Goal: Task Accomplishment & Management: Use online tool/utility

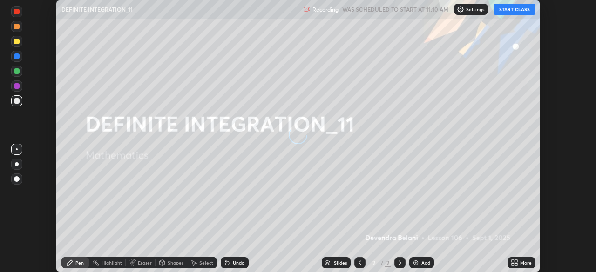
scroll to position [272, 595]
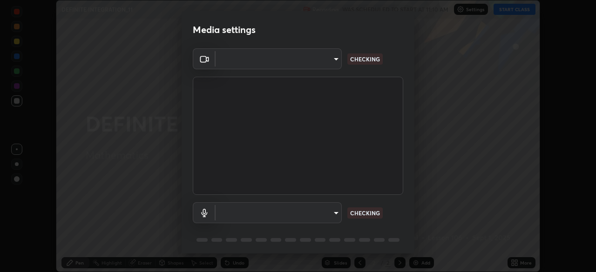
type input "81b83f3b3fc480431f43b79cf564758e7a8e4a876935f32c08df32da0cf1f4dc"
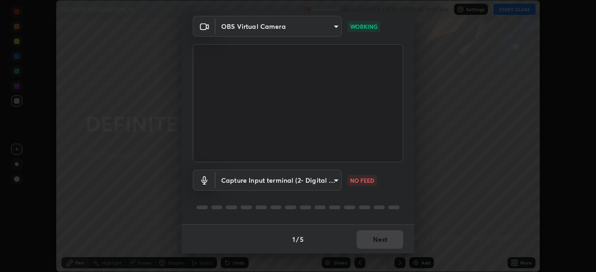
click at [329, 186] on body "Erase all DEFINITE INTEGRATION_11 Recording WAS SCHEDULED TO START AT 11:10 AM …" at bounding box center [298, 136] width 596 height 272
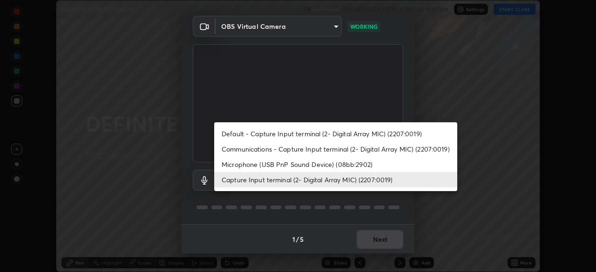
click at [323, 164] on li "Microphone (USB PnP Sound Device) (08bb:2902)" at bounding box center [335, 164] width 243 height 15
type input "bd63d5db33f4de1b98573af34f28965b21f0bf3568be3820b83b068c70935d16"
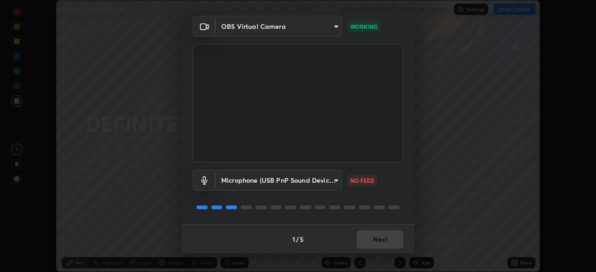
click at [331, 182] on body "Erase all DEFINITE INTEGRATION_11 Recording WAS SCHEDULED TO START AT 11:10 AM …" at bounding box center [298, 136] width 596 height 272
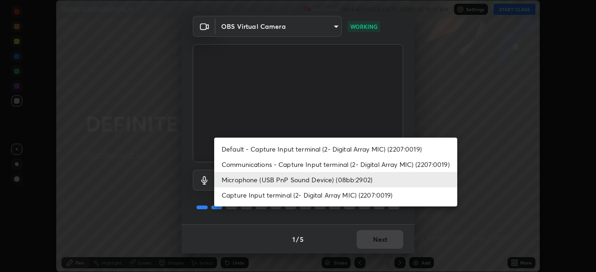
click at [305, 220] on div at bounding box center [298, 136] width 596 height 272
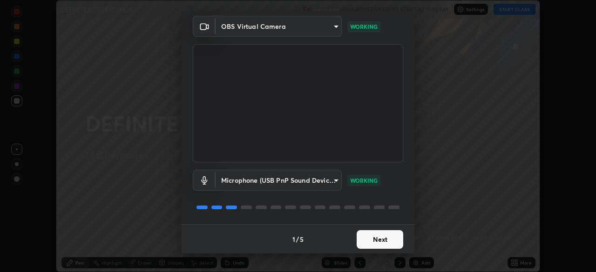
click at [382, 242] on button "Next" at bounding box center [379, 239] width 47 height 19
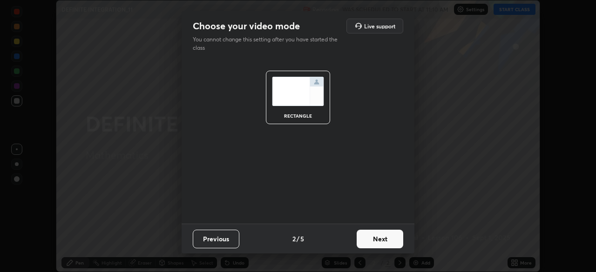
click at [385, 242] on button "Next" at bounding box center [379, 239] width 47 height 19
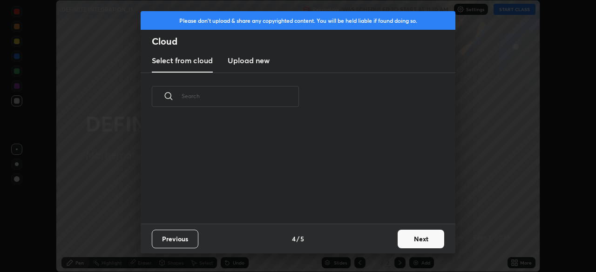
click at [397, 244] on button "Next" at bounding box center [420, 239] width 47 height 19
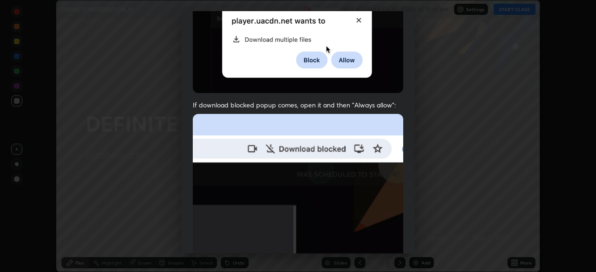
scroll to position [206, 0]
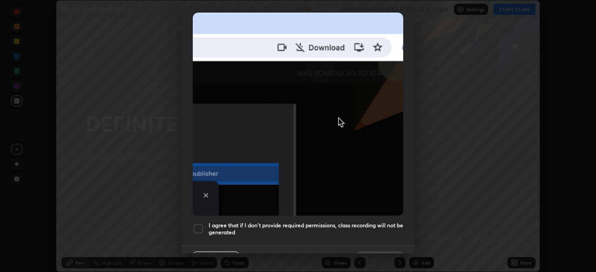
click at [196, 223] on div at bounding box center [198, 228] width 11 height 11
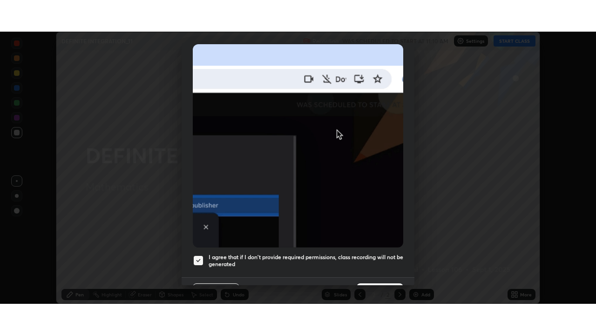
scroll to position [222, 0]
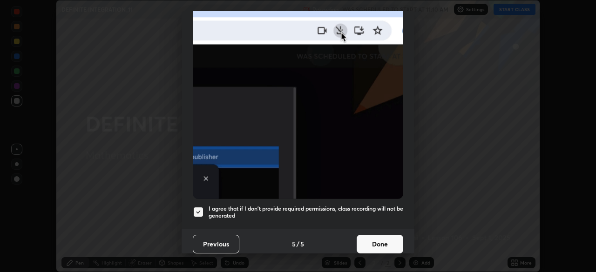
click at [383, 239] on button "Done" at bounding box center [379, 244] width 47 height 19
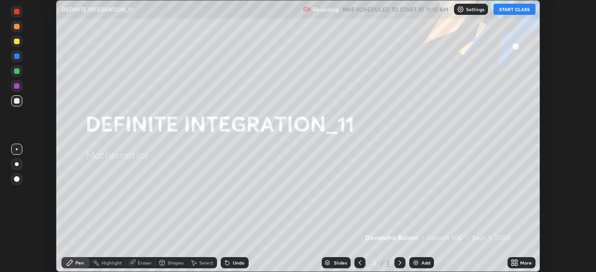
click at [523, 10] on button "START CLASS" at bounding box center [514, 9] width 42 height 11
click at [421, 266] on div "Add" at bounding box center [421, 262] width 25 height 11
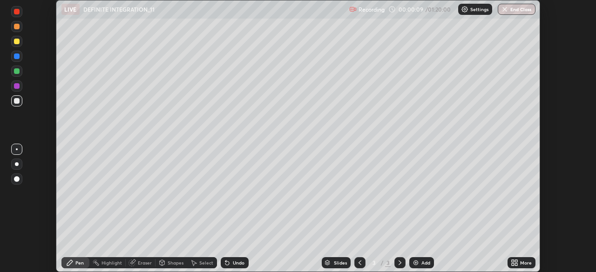
click at [519, 263] on div "More" at bounding box center [521, 262] width 28 height 11
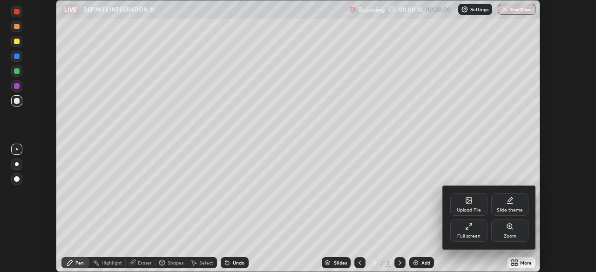
click at [479, 235] on div "Full screen" at bounding box center [468, 236] width 23 height 5
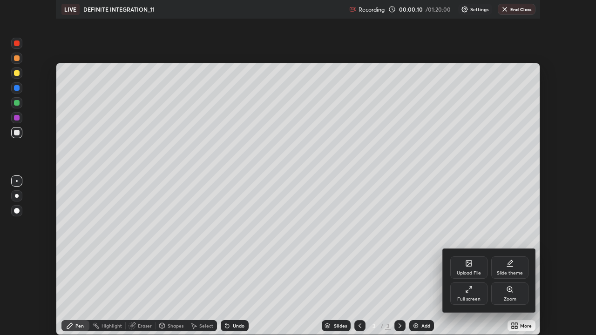
scroll to position [335, 596]
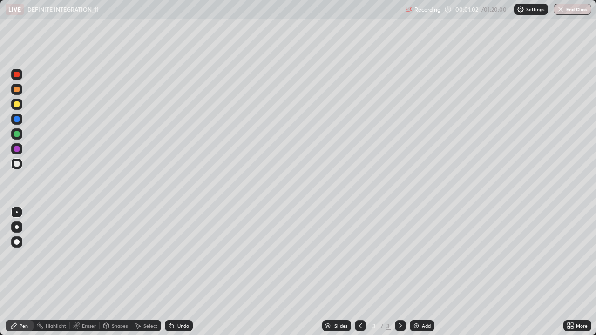
click at [19, 106] on div at bounding box center [17, 104] width 6 height 6
click at [28, 272] on div "Pen" at bounding box center [20, 325] width 28 height 11
click at [18, 166] on div at bounding box center [17, 164] width 6 height 6
click at [181, 272] on div "Undo" at bounding box center [183, 325] width 12 height 5
click at [17, 89] on div at bounding box center [17, 90] width 6 height 6
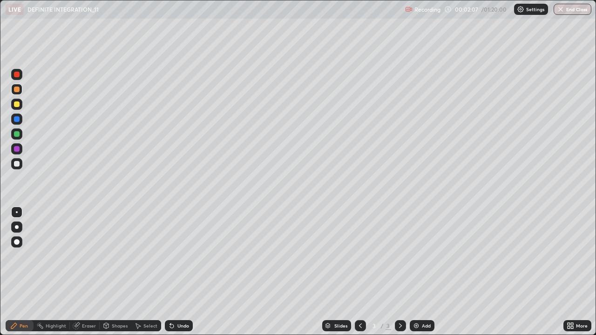
click at [189, 272] on div "Undo" at bounding box center [179, 325] width 28 height 11
click at [183, 272] on div "Undo" at bounding box center [179, 325] width 28 height 11
click at [184, 272] on div "Undo" at bounding box center [179, 325] width 28 height 11
click at [174, 272] on div "Undo" at bounding box center [179, 325] width 28 height 11
click at [17, 104] on div at bounding box center [17, 104] width 6 height 6
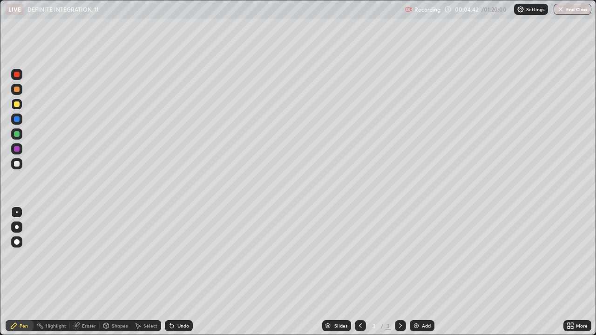
click at [415, 272] on img at bounding box center [415, 325] width 7 height 7
click at [18, 75] on div at bounding box center [17, 75] width 6 height 6
click at [17, 138] on div at bounding box center [16, 133] width 11 height 11
click at [170, 272] on icon at bounding box center [172, 326] width 4 height 4
click at [173, 272] on icon at bounding box center [171, 325] width 7 height 7
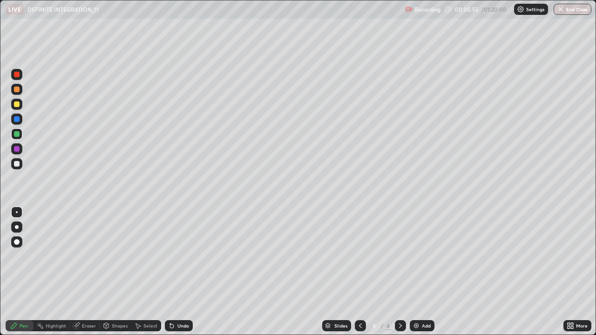
click at [178, 272] on div "Undo" at bounding box center [179, 325] width 28 height 11
click at [179, 272] on div "Undo" at bounding box center [179, 325] width 28 height 11
click at [182, 272] on div "Undo" at bounding box center [183, 325] width 12 height 5
click at [179, 272] on div "Undo" at bounding box center [179, 325] width 28 height 11
click at [177, 272] on div "Undo" at bounding box center [179, 325] width 28 height 11
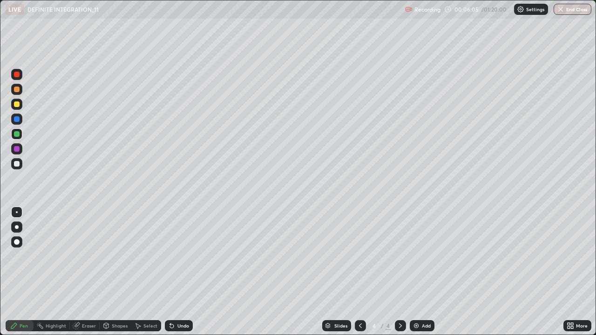
click at [187, 272] on div "Undo" at bounding box center [183, 325] width 12 height 5
click at [184, 272] on div "Undo" at bounding box center [179, 325] width 28 height 11
click at [185, 272] on div "Undo" at bounding box center [183, 325] width 12 height 5
click at [170, 272] on icon at bounding box center [172, 326] width 4 height 4
click at [171, 272] on div "Undo" at bounding box center [179, 325] width 28 height 11
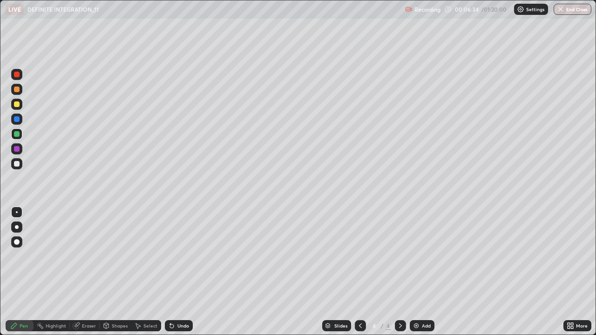
click at [174, 272] on div "Undo" at bounding box center [179, 325] width 28 height 11
click at [18, 105] on div at bounding box center [17, 104] width 6 height 6
click at [359, 272] on icon at bounding box center [359, 325] width 7 height 7
click at [395, 272] on div at bounding box center [400, 325] width 11 height 11
click at [422, 272] on div "Add" at bounding box center [426, 325] width 9 height 5
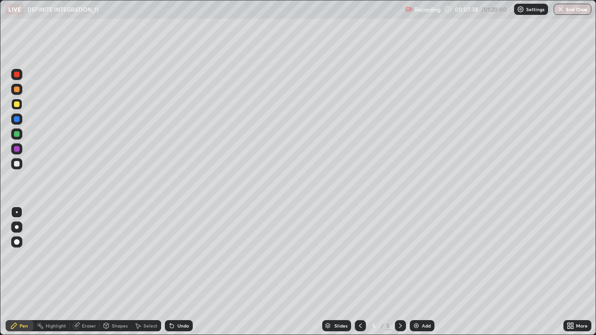
click at [183, 272] on div "Undo" at bounding box center [183, 325] width 12 height 5
click at [181, 272] on div "Undo" at bounding box center [179, 325] width 28 height 11
click at [17, 149] on div at bounding box center [17, 149] width 6 height 6
click at [177, 272] on div "Undo" at bounding box center [179, 325] width 28 height 11
click at [181, 272] on div "Undo" at bounding box center [179, 325] width 28 height 11
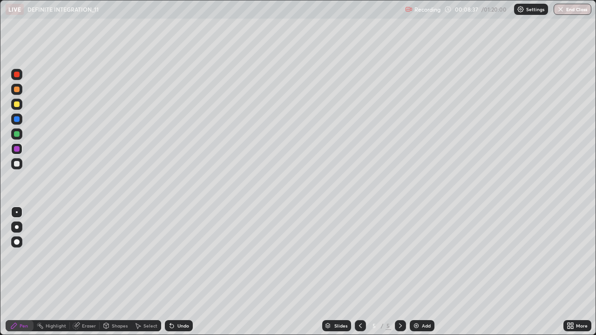
click at [183, 272] on div "Undo" at bounding box center [179, 325] width 28 height 11
click at [188, 272] on div "Undo" at bounding box center [179, 325] width 28 height 11
click at [17, 134] on div at bounding box center [17, 134] width 6 height 6
click at [174, 272] on div "Undo" at bounding box center [179, 325] width 28 height 11
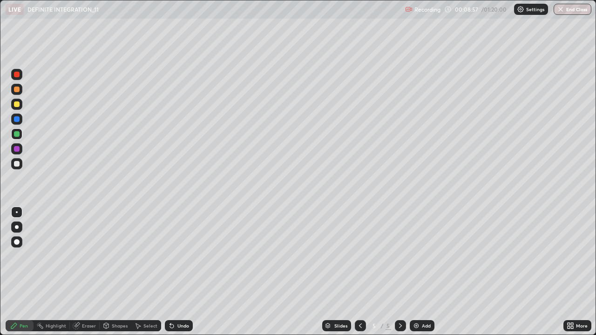
click at [176, 272] on div "Undo" at bounding box center [179, 325] width 28 height 11
click at [174, 272] on div "Undo" at bounding box center [179, 325] width 28 height 11
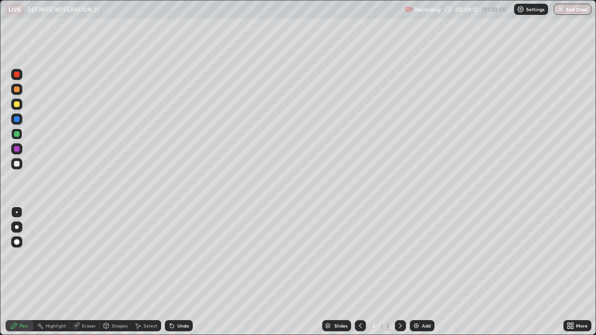
click at [79, 272] on icon at bounding box center [76, 325] width 7 height 7
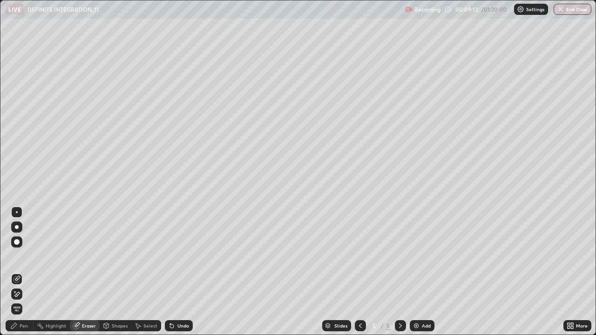
click at [21, 272] on div "Pen" at bounding box center [20, 325] width 28 height 11
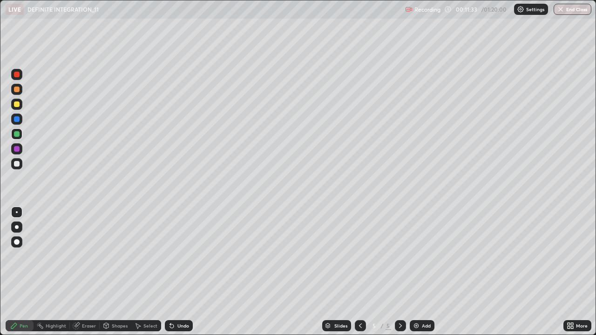
click at [358, 272] on icon at bounding box center [359, 325] width 7 height 7
click at [362, 272] on div at bounding box center [360, 325] width 11 height 19
click at [397, 272] on icon at bounding box center [399, 325] width 7 height 7
click at [398, 272] on icon at bounding box center [399, 325] width 7 height 7
click at [399, 272] on icon at bounding box center [399, 325] width 7 height 7
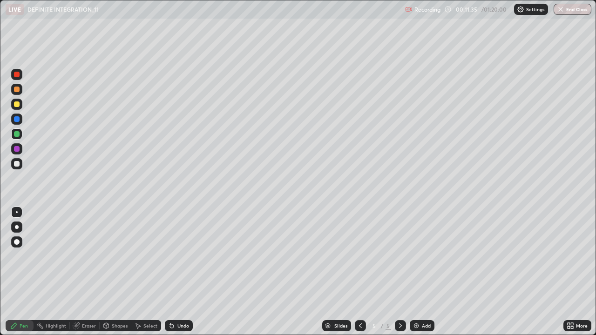
click at [397, 272] on icon at bounding box center [399, 325] width 7 height 7
click at [420, 272] on div "Add" at bounding box center [422, 325] width 25 height 11
click at [19, 106] on div at bounding box center [17, 104] width 6 height 6
click at [91, 272] on div "Eraser" at bounding box center [89, 325] width 14 height 5
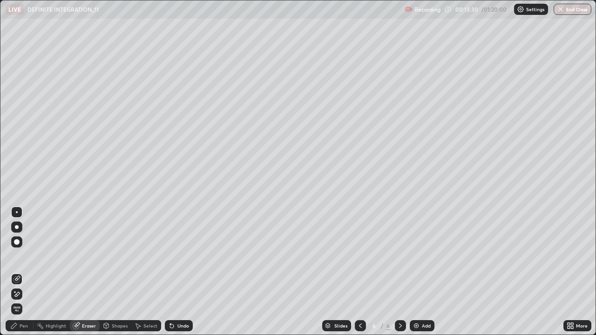
click at [28, 272] on div "Pen" at bounding box center [20, 325] width 28 height 11
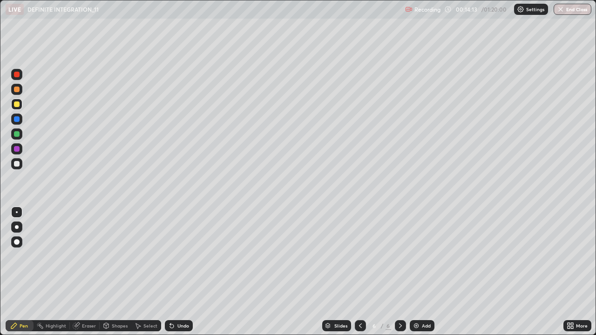
click at [18, 165] on div at bounding box center [17, 164] width 6 height 6
click at [178, 272] on div "Undo" at bounding box center [183, 325] width 12 height 5
click at [175, 272] on div "Undo" at bounding box center [179, 325] width 28 height 11
click at [181, 272] on div "Undo" at bounding box center [179, 325] width 28 height 11
click at [177, 272] on div "Undo" at bounding box center [183, 325] width 12 height 5
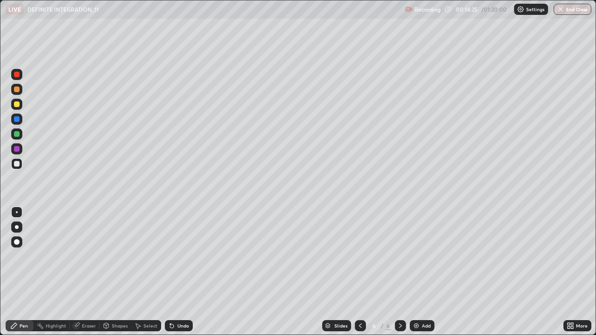
click at [177, 272] on div "Undo" at bounding box center [183, 325] width 12 height 5
click at [170, 272] on icon at bounding box center [172, 326] width 4 height 4
click at [171, 272] on icon at bounding box center [172, 326] width 4 height 4
click at [170, 272] on icon at bounding box center [172, 326] width 4 height 4
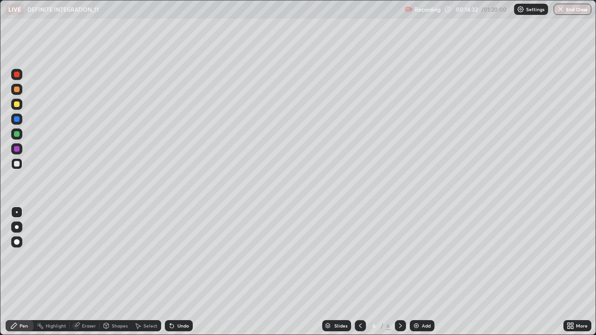
click at [174, 272] on icon at bounding box center [171, 325] width 7 height 7
click at [88, 272] on div "Eraser" at bounding box center [89, 325] width 14 height 5
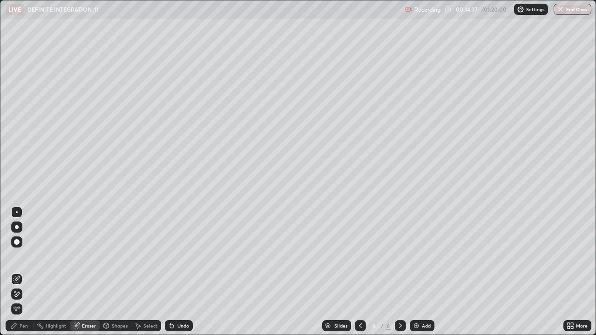
click at [25, 272] on div "Pen" at bounding box center [24, 325] width 8 height 5
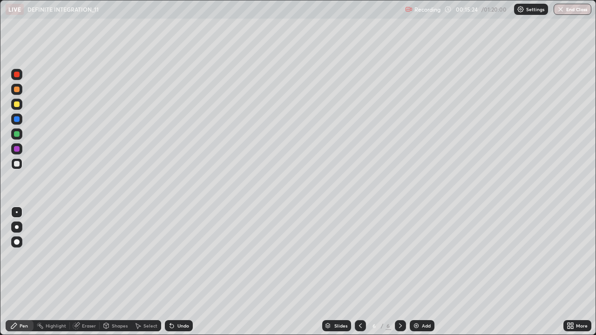
click at [20, 92] on div at bounding box center [16, 89] width 11 height 11
click at [149, 272] on div "Select" at bounding box center [146, 325] width 30 height 11
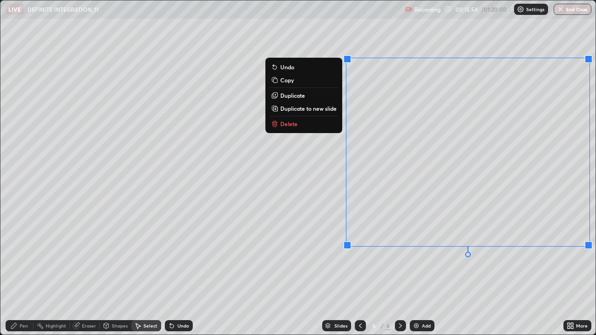
click at [294, 127] on p "Delete" at bounding box center [288, 123] width 17 height 7
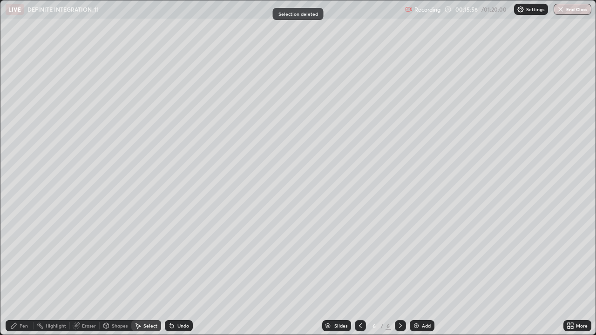
click at [30, 272] on div "Pen" at bounding box center [20, 325] width 28 height 11
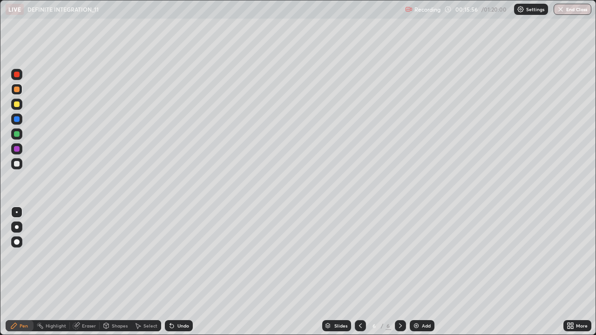
click at [16, 120] on div at bounding box center [17, 119] width 6 height 6
click at [414, 272] on img at bounding box center [415, 325] width 7 height 7
click at [21, 105] on div at bounding box center [16, 104] width 11 height 11
click at [177, 272] on div "Undo" at bounding box center [183, 325] width 12 height 5
click at [152, 272] on div "Select" at bounding box center [150, 325] width 14 height 5
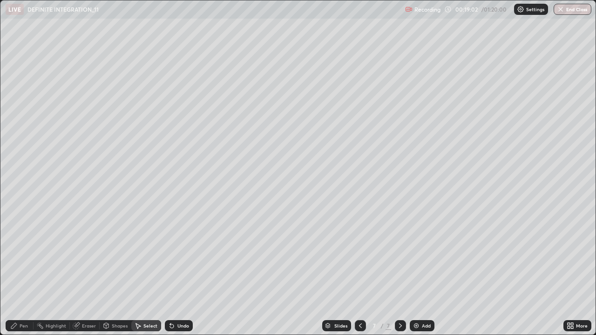
click at [122, 272] on div "Shapes" at bounding box center [120, 325] width 16 height 5
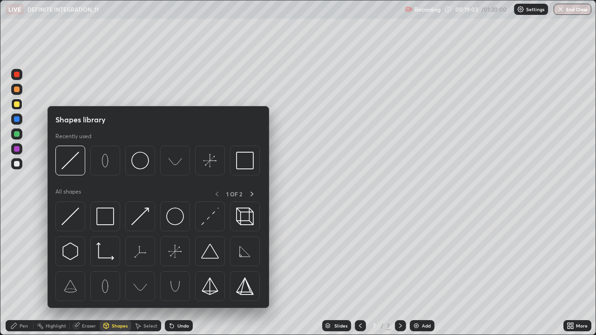
click at [95, 272] on div "Eraser" at bounding box center [89, 325] width 14 height 5
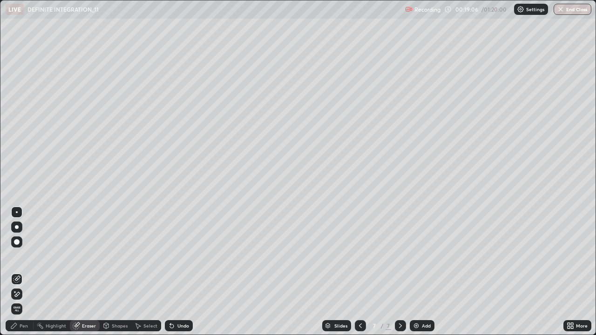
click at [20, 272] on div "Pen" at bounding box center [20, 325] width 28 height 11
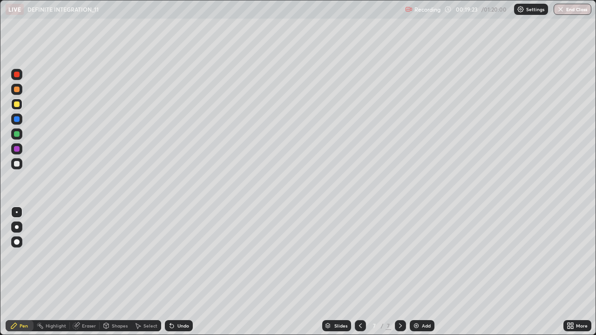
click at [177, 272] on div "Undo" at bounding box center [183, 325] width 12 height 5
click at [179, 272] on div "Undo" at bounding box center [183, 325] width 12 height 5
click at [182, 272] on div "Undo" at bounding box center [179, 325] width 28 height 11
click at [181, 272] on div "Undo" at bounding box center [183, 325] width 12 height 5
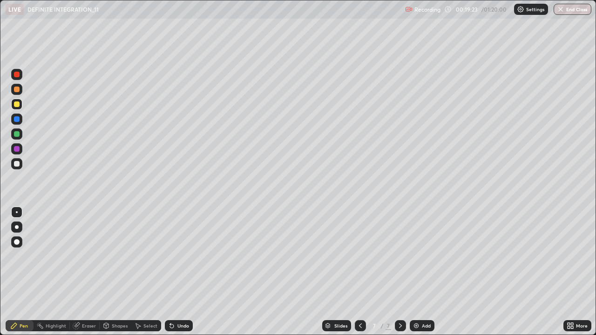
click at [181, 272] on div "Undo" at bounding box center [183, 325] width 12 height 5
click at [19, 135] on div at bounding box center [17, 134] width 6 height 6
click at [18, 166] on div at bounding box center [17, 164] width 6 height 6
click at [18, 167] on div at bounding box center [16, 163] width 11 height 11
click at [17, 75] on div at bounding box center [17, 75] width 6 height 6
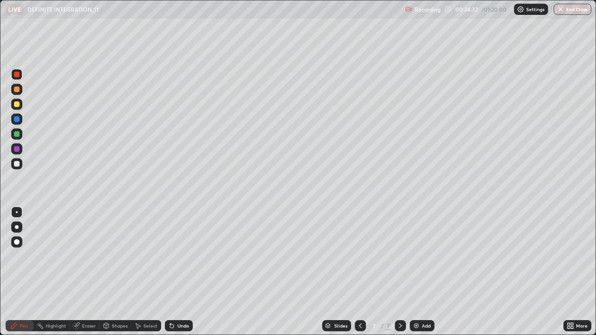
click at [410, 272] on div "Add" at bounding box center [422, 325] width 25 height 11
click at [180, 272] on div "Undo" at bounding box center [179, 325] width 28 height 11
click at [180, 272] on div "Undo" at bounding box center [183, 325] width 12 height 5
click at [182, 272] on div "Undo" at bounding box center [179, 325] width 28 height 11
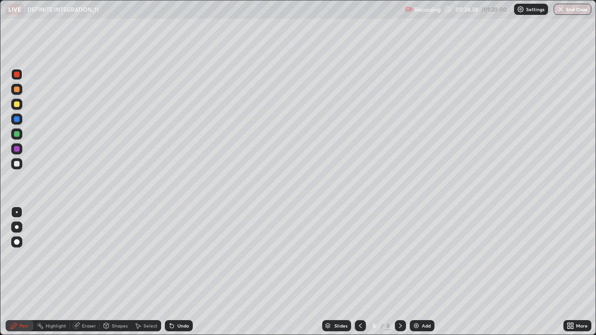
click at [181, 272] on div "Undo" at bounding box center [183, 325] width 12 height 5
click at [179, 272] on div "Undo" at bounding box center [179, 325] width 28 height 11
click at [180, 272] on div "Undo" at bounding box center [183, 325] width 12 height 5
click at [178, 272] on div "Undo" at bounding box center [183, 325] width 12 height 5
click at [181, 272] on div "Undo" at bounding box center [179, 325] width 28 height 11
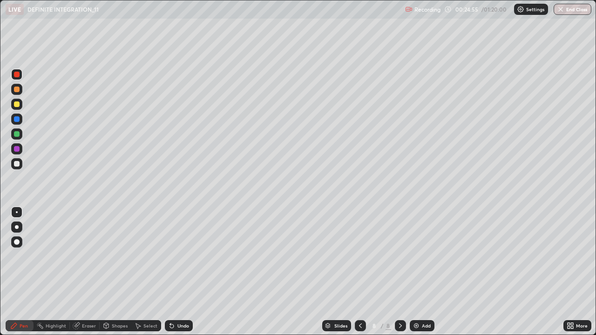
click at [179, 272] on div "Undo" at bounding box center [179, 325] width 28 height 11
click at [180, 272] on div "Undo" at bounding box center [183, 325] width 12 height 5
click at [182, 272] on div "Undo" at bounding box center [183, 325] width 12 height 5
click at [185, 272] on div "Undo" at bounding box center [179, 325] width 28 height 11
click at [172, 272] on icon at bounding box center [171, 325] width 7 height 7
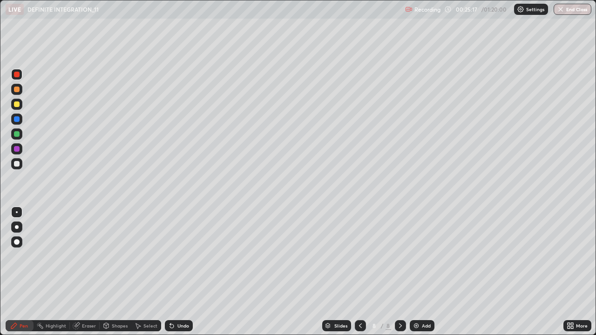
click at [87, 272] on div "Eraser" at bounding box center [89, 325] width 14 height 5
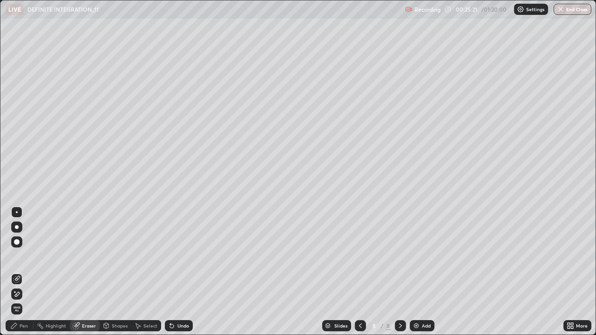
click at [28, 272] on div "Pen" at bounding box center [20, 325] width 28 height 11
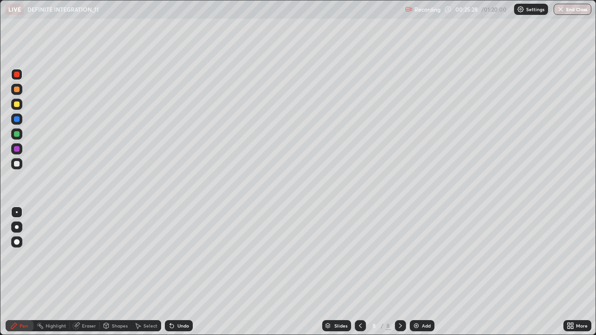
click at [179, 272] on div "Undo" at bounding box center [179, 325] width 28 height 11
click at [87, 272] on div "Eraser" at bounding box center [89, 325] width 14 height 5
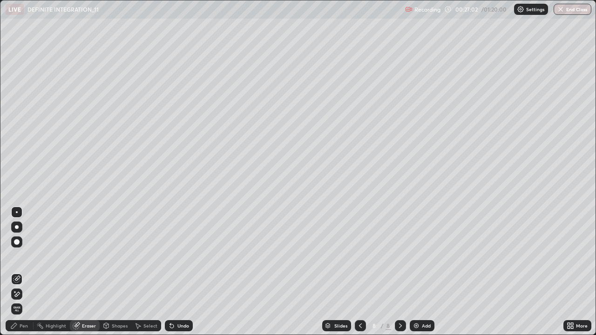
click at [27, 272] on div "Pen" at bounding box center [24, 325] width 8 height 5
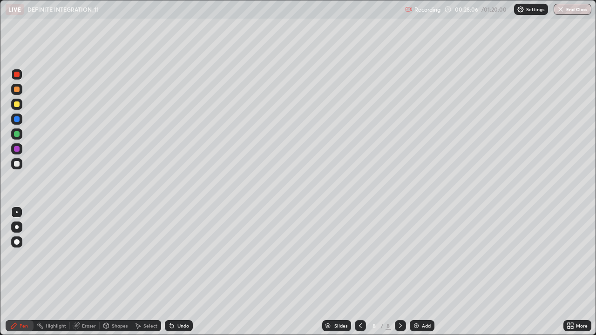
click at [90, 272] on div "Eraser" at bounding box center [89, 325] width 14 height 5
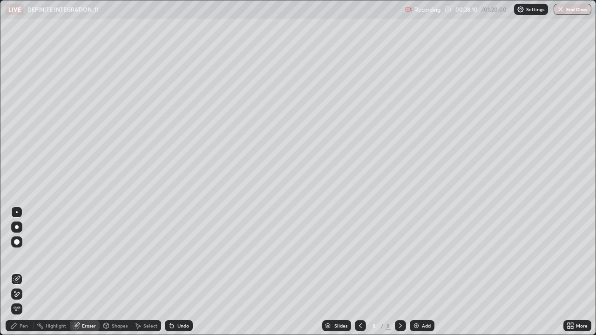
click at [28, 272] on div "Pen" at bounding box center [20, 325] width 28 height 11
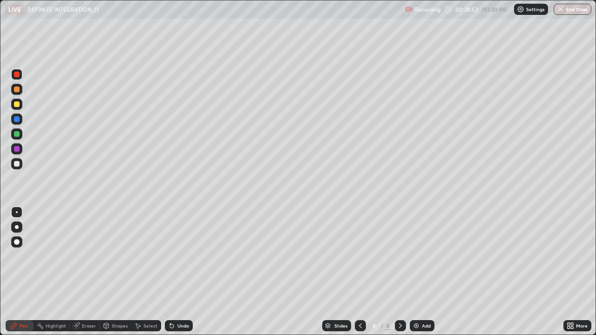
click at [15, 115] on div at bounding box center [16, 119] width 11 height 11
click at [18, 104] on div at bounding box center [17, 104] width 6 height 6
click at [171, 272] on icon at bounding box center [171, 325] width 7 height 7
click at [169, 272] on div "Undo" at bounding box center [179, 325] width 28 height 11
click at [170, 272] on div "Undo" at bounding box center [179, 325] width 28 height 11
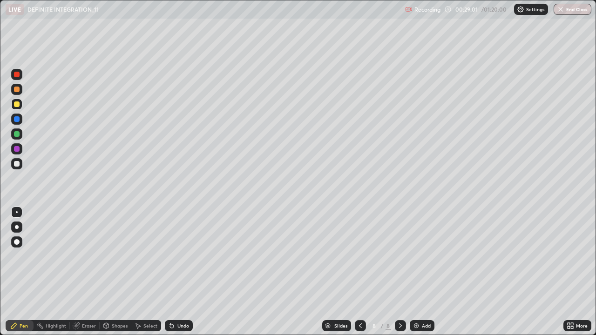
click at [359, 272] on icon at bounding box center [360, 325] width 3 height 5
click at [396, 272] on icon at bounding box center [399, 325] width 7 height 7
click at [395, 272] on div at bounding box center [400, 325] width 11 height 11
click at [396, 272] on icon at bounding box center [399, 325] width 7 height 7
click at [417, 272] on img at bounding box center [415, 325] width 7 height 7
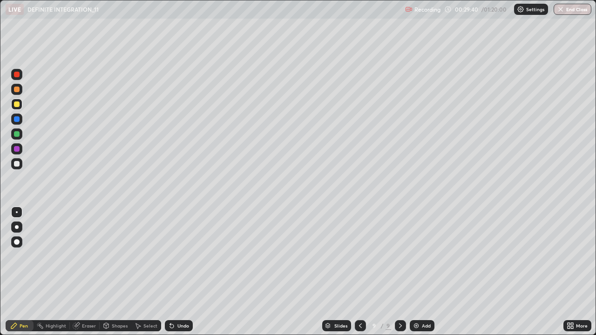
click at [17, 88] on div at bounding box center [17, 90] width 6 height 6
click at [18, 104] on div at bounding box center [17, 104] width 6 height 6
click at [21, 138] on div at bounding box center [16, 133] width 11 height 11
click at [15, 163] on div at bounding box center [17, 164] width 6 height 6
click at [17, 118] on div at bounding box center [17, 119] width 6 height 6
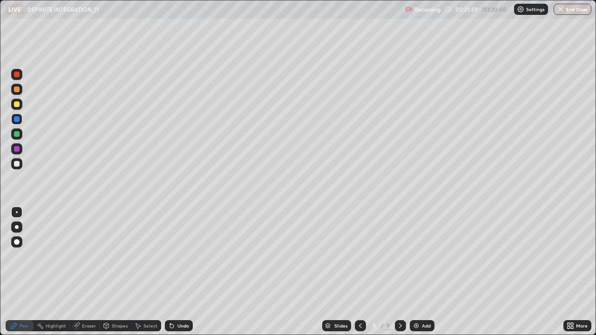
click at [16, 103] on div at bounding box center [17, 104] width 6 height 6
click at [416, 272] on img at bounding box center [415, 325] width 7 height 7
click at [356, 272] on icon at bounding box center [359, 325] width 7 height 7
click at [395, 272] on div at bounding box center [400, 325] width 11 height 11
click at [17, 119] on div at bounding box center [17, 119] width 6 height 6
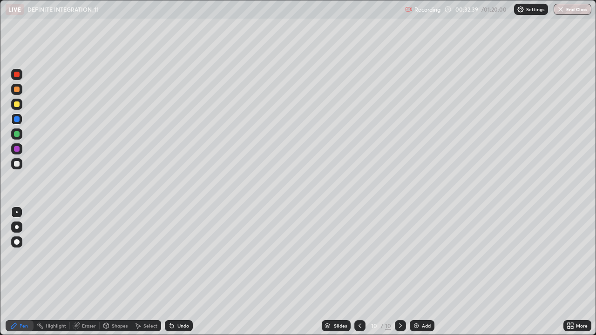
click at [178, 272] on div "Undo" at bounding box center [179, 325] width 28 height 11
click at [20, 153] on div at bounding box center [16, 148] width 11 height 11
click at [93, 272] on div "Eraser" at bounding box center [89, 325] width 14 height 5
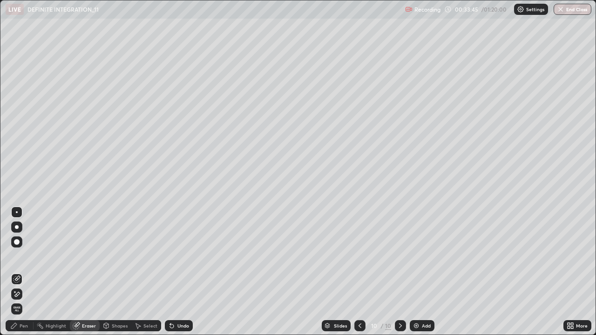
click at [22, 272] on div "Pen" at bounding box center [20, 325] width 28 height 11
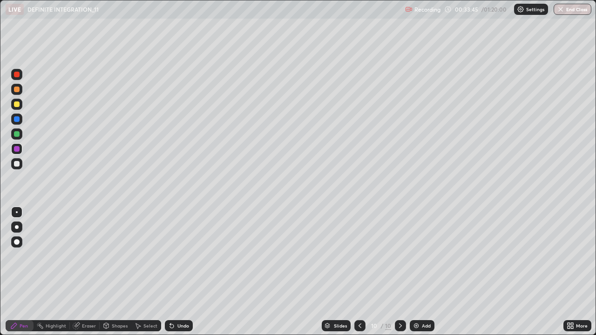
click at [18, 106] on div at bounding box center [17, 104] width 6 height 6
click at [82, 272] on div "Eraser" at bounding box center [89, 325] width 14 height 5
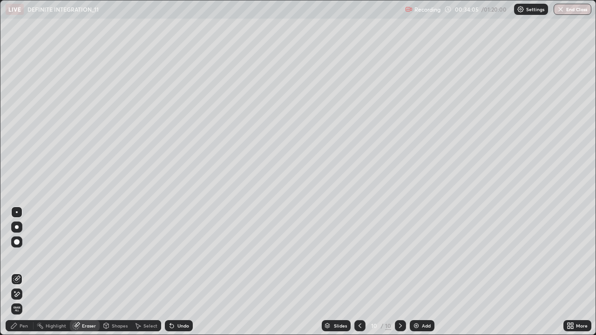
click at [22, 272] on div "Pen" at bounding box center [24, 325] width 8 height 5
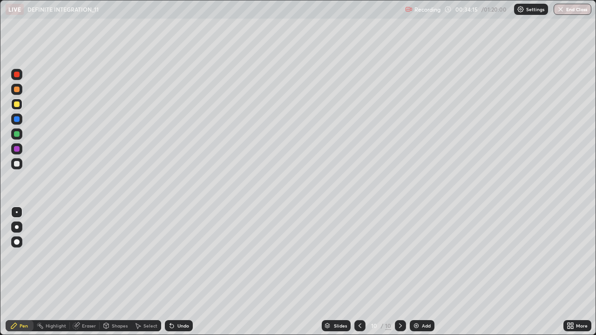
click at [16, 138] on div at bounding box center [16, 133] width 11 height 11
click at [17, 90] on div at bounding box center [17, 90] width 6 height 6
click at [358, 272] on icon at bounding box center [359, 325] width 7 height 7
click at [359, 272] on icon at bounding box center [359, 325] width 7 height 7
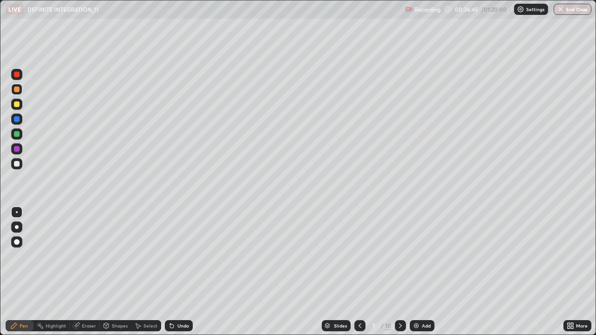
click at [399, 272] on icon at bounding box center [399, 325] width 7 height 7
click at [400, 272] on icon at bounding box center [399, 325] width 7 height 7
click at [398, 272] on icon at bounding box center [399, 325] width 7 height 7
click at [399, 272] on icon at bounding box center [399, 325] width 7 height 7
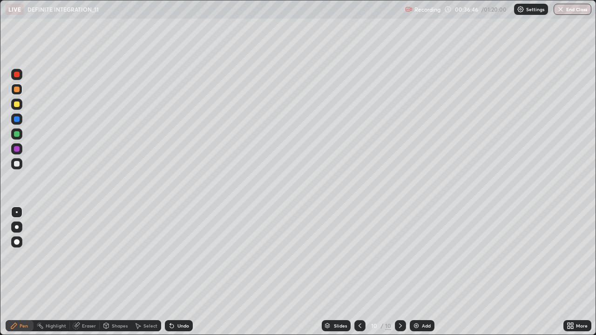
click at [415, 272] on img at bounding box center [415, 325] width 7 height 7
click at [17, 90] on div at bounding box center [17, 90] width 6 height 6
click at [17, 120] on div at bounding box center [17, 119] width 6 height 6
click at [145, 272] on div "Select" at bounding box center [146, 325] width 30 height 11
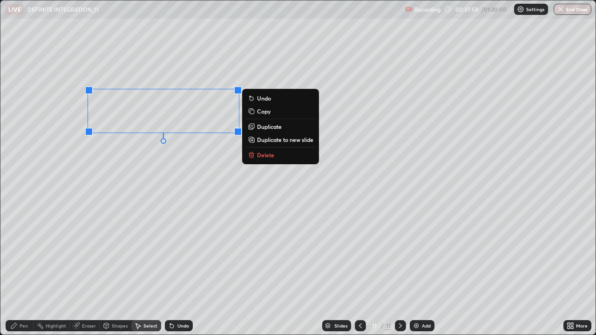
click at [262, 158] on p "Delete" at bounding box center [265, 154] width 17 height 7
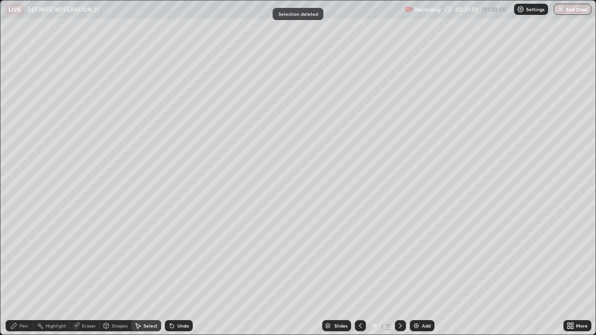
click at [27, 272] on div "Pen" at bounding box center [20, 325] width 28 height 11
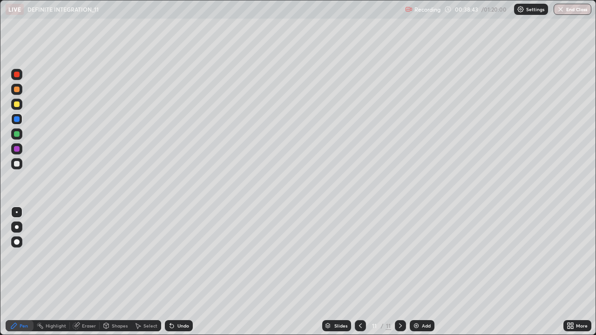
click at [170, 272] on icon at bounding box center [172, 326] width 4 height 4
click at [174, 272] on div "Undo" at bounding box center [179, 325] width 28 height 11
click at [18, 93] on div at bounding box center [16, 89] width 11 height 11
click at [19, 107] on div at bounding box center [16, 104] width 11 height 11
click at [17, 90] on div at bounding box center [17, 90] width 6 height 6
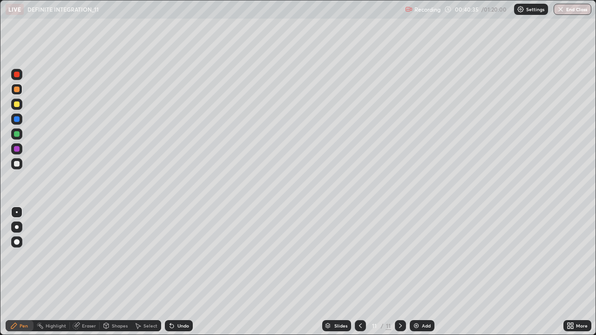
click at [422, 272] on div "Add" at bounding box center [426, 325] width 9 height 5
click at [175, 272] on div "Undo" at bounding box center [179, 325] width 28 height 11
click at [176, 272] on div "Undo" at bounding box center [179, 325] width 28 height 11
click at [18, 105] on div at bounding box center [17, 104] width 6 height 6
click at [329, 272] on div "Slides" at bounding box center [336, 325] width 29 height 11
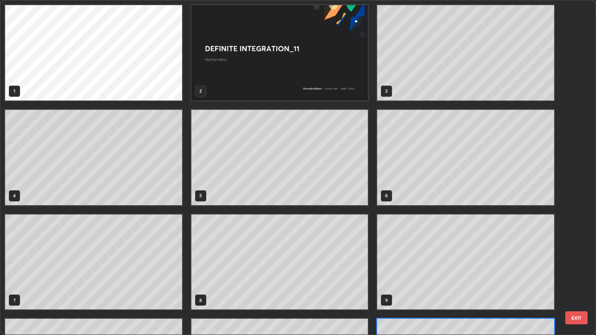
click at [257, 272] on div "1 2 3 4 5 6 7 8 9 10 11 12" at bounding box center [289, 167] width 579 height 335
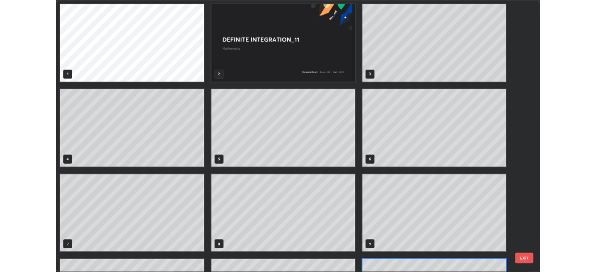
scroll to position [331, 590]
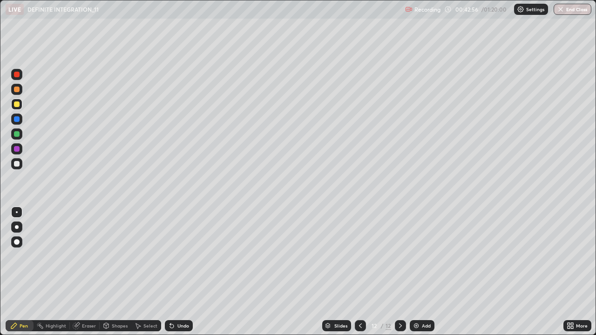
click at [15, 90] on div at bounding box center [17, 90] width 6 height 6
click at [425, 272] on div "Add" at bounding box center [426, 325] width 9 height 5
click at [13, 109] on div at bounding box center [16, 104] width 11 height 15
click at [18, 108] on div at bounding box center [16, 104] width 11 height 11
click at [18, 75] on div at bounding box center [17, 75] width 6 height 6
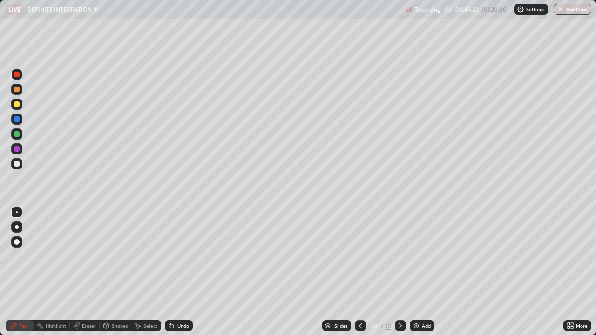
click at [180, 272] on div "Undo" at bounding box center [183, 325] width 12 height 5
click at [185, 272] on div "Undo" at bounding box center [179, 325] width 28 height 11
click at [181, 272] on div "Undo" at bounding box center [183, 325] width 12 height 5
click at [87, 272] on div "Eraser" at bounding box center [89, 325] width 14 height 5
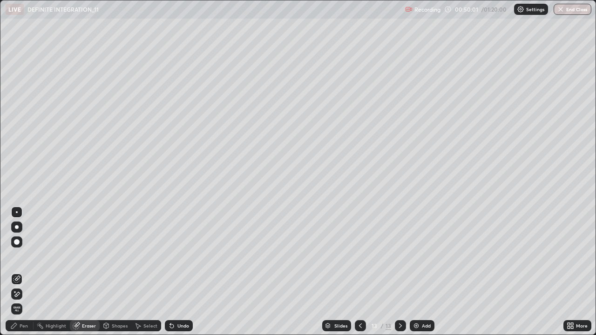
click at [25, 272] on div "Pen" at bounding box center [24, 325] width 8 height 5
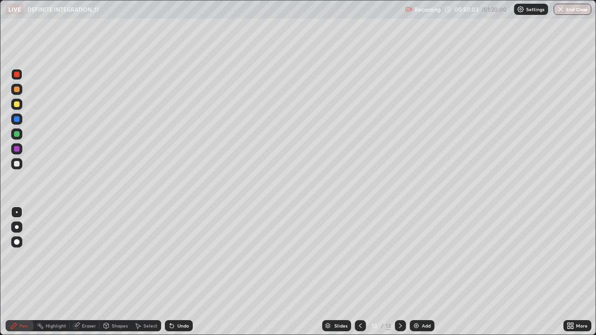
click at [92, 272] on div "Eraser" at bounding box center [89, 325] width 14 height 5
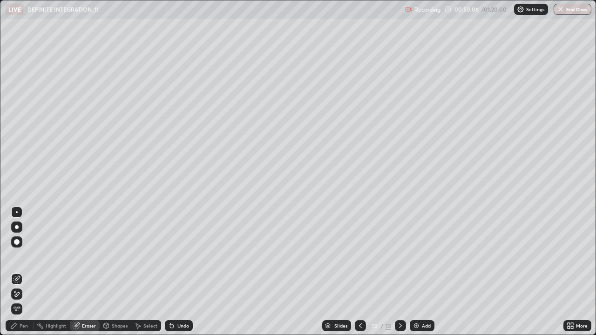
click at [27, 272] on div "Pen" at bounding box center [24, 325] width 8 height 5
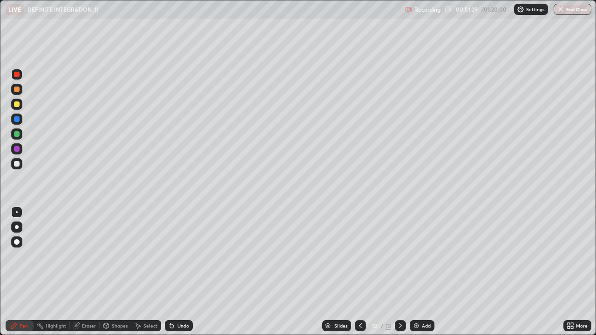
click at [16, 149] on div at bounding box center [17, 149] width 6 height 6
click at [16, 105] on div at bounding box center [17, 104] width 6 height 6
click at [399, 272] on icon at bounding box center [400, 325] width 3 height 5
click at [398, 272] on icon at bounding box center [399, 325] width 7 height 7
click at [415, 272] on img at bounding box center [415, 325] width 7 height 7
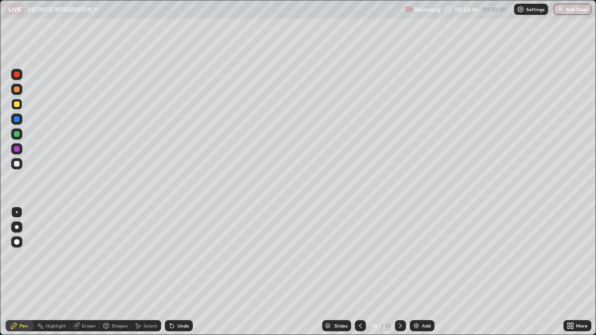
click at [91, 272] on div "Eraser" at bounding box center [85, 325] width 30 height 11
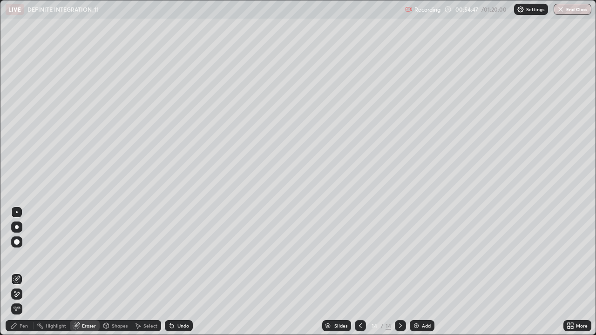
click at [22, 272] on div "Pen" at bounding box center [24, 325] width 8 height 5
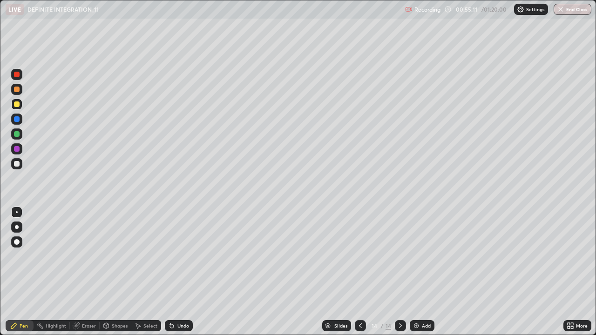
click at [21, 120] on div at bounding box center [16, 119] width 11 height 11
click at [18, 163] on div at bounding box center [17, 164] width 6 height 6
click at [18, 134] on div at bounding box center [17, 134] width 6 height 6
click at [172, 272] on icon at bounding box center [171, 325] width 7 height 7
click at [170, 272] on icon at bounding box center [170, 323] width 1 height 1
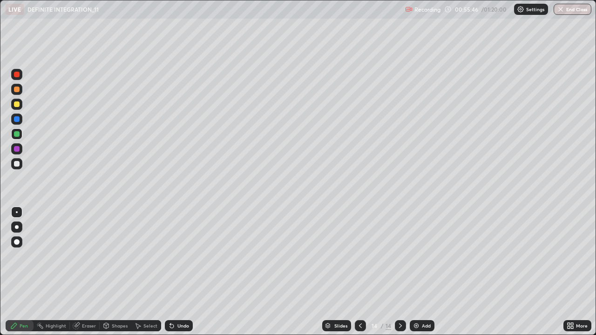
click at [170, 272] on icon at bounding box center [170, 323] width 1 height 1
click at [170, 272] on icon at bounding box center [172, 326] width 4 height 4
click at [168, 272] on icon at bounding box center [171, 325] width 7 height 7
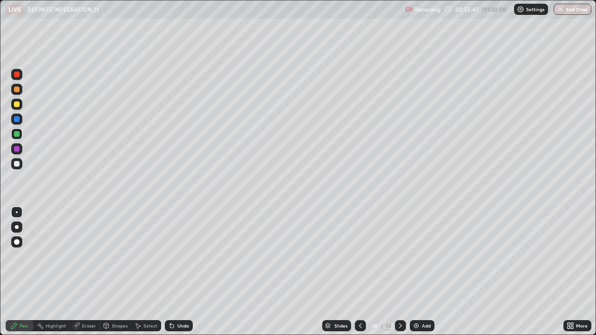
click at [168, 272] on icon at bounding box center [171, 325] width 7 height 7
click at [170, 272] on icon at bounding box center [172, 326] width 4 height 4
click at [94, 272] on div "Eraser" at bounding box center [89, 325] width 14 height 5
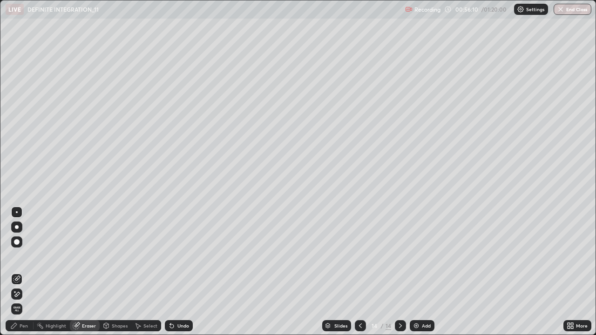
click at [29, 272] on div "Pen" at bounding box center [20, 325] width 28 height 11
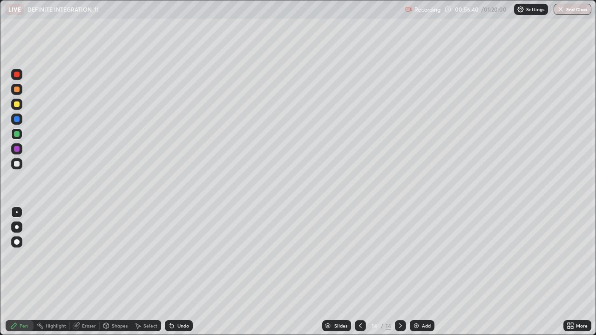
click at [16, 163] on div at bounding box center [17, 164] width 6 height 6
click at [17, 90] on div at bounding box center [17, 90] width 6 height 6
click at [17, 105] on div at bounding box center [17, 104] width 6 height 6
click at [171, 272] on icon at bounding box center [172, 326] width 4 height 4
click at [174, 272] on icon at bounding box center [171, 325] width 7 height 7
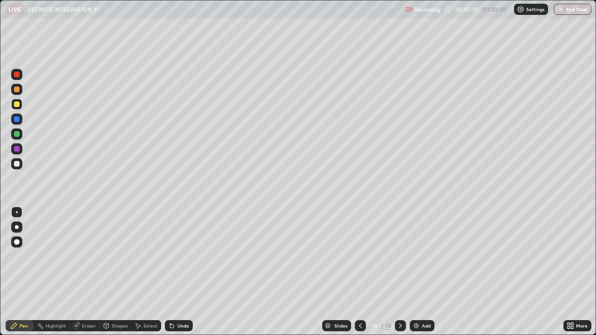
click at [16, 117] on div at bounding box center [17, 119] width 6 height 6
click at [89, 272] on div "Eraser" at bounding box center [89, 325] width 14 height 5
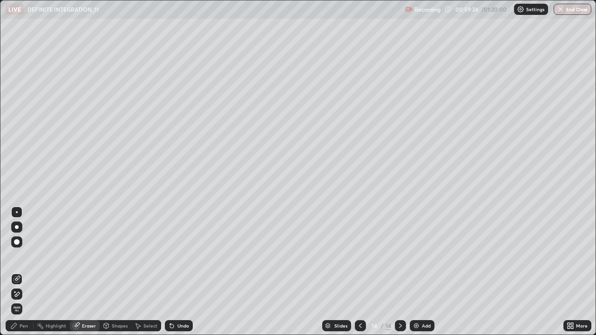
click at [26, 272] on div "Pen" at bounding box center [20, 325] width 28 height 11
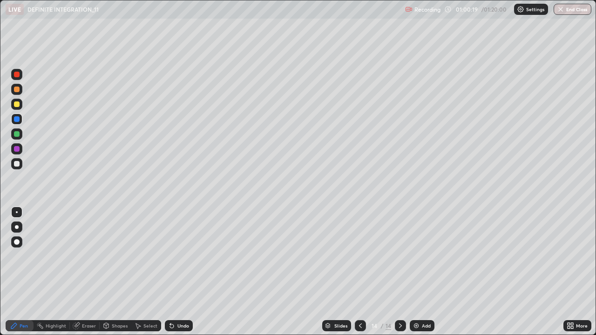
click at [415, 272] on img at bounding box center [415, 325] width 7 height 7
click at [359, 272] on icon at bounding box center [359, 325] width 7 height 7
click at [412, 272] on img at bounding box center [415, 325] width 7 height 7
click at [20, 108] on div at bounding box center [16, 104] width 11 height 11
click at [18, 119] on div at bounding box center [17, 119] width 6 height 6
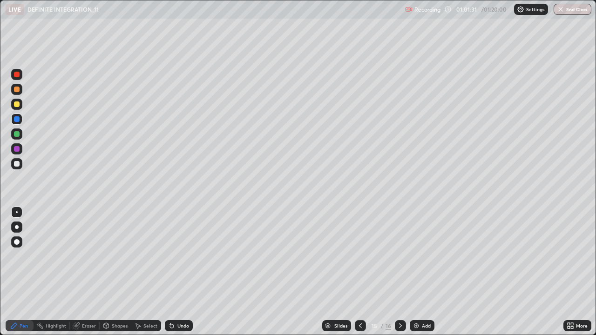
click at [87, 272] on div "Eraser" at bounding box center [89, 325] width 14 height 5
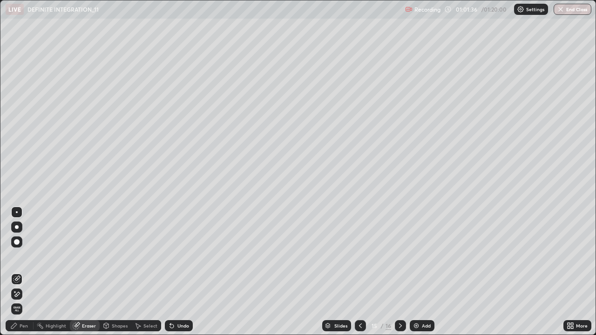
click at [30, 272] on div "Pen" at bounding box center [20, 325] width 28 height 11
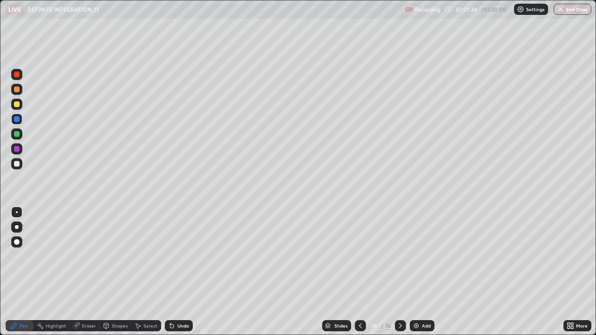
click at [17, 120] on div at bounding box center [17, 119] width 6 height 6
click at [17, 164] on div at bounding box center [17, 164] width 6 height 6
click at [18, 107] on div at bounding box center [16, 104] width 11 height 11
click at [20, 75] on div at bounding box center [16, 74] width 11 height 11
click at [182, 272] on div "Undo" at bounding box center [183, 325] width 12 height 5
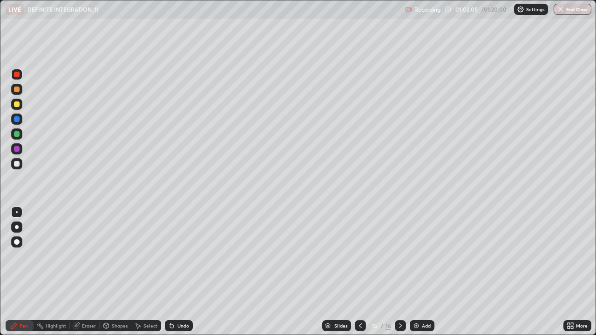
click at [175, 272] on div "Undo" at bounding box center [179, 325] width 28 height 11
click at [173, 272] on icon at bounding box center [171, 325] width 7 height 7
click at [170, 272] on icon at bounding box center [170, 323] width 1 height 1
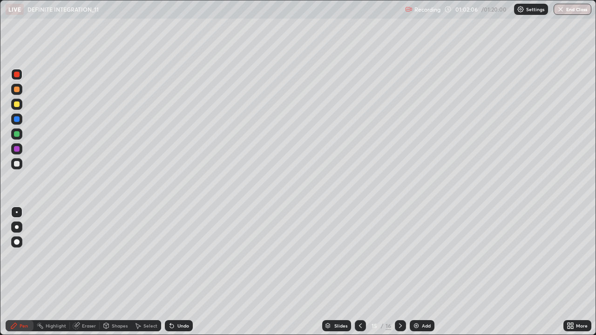
click at [170, 272] on icon at bounding box center [170, 323] width 1 height 1
click at [173, 272] on div "Undo" at bounding box center [179, 325] width 28 height 11
click at [17, 75] on div at bounding box center [17, 75] width 6 height 6
click at [17, 92] on div at bounding box center [16, 89] width 11 height 11
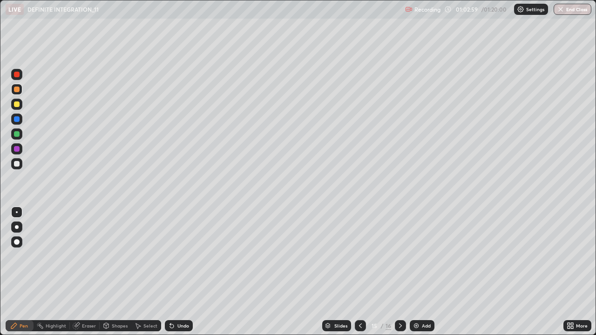
click at [180, 272] on div "Undo" at bounding box center [183, 325] width 12 height 5
click at [177, 272] on div "Undo" at bounding box center [183, 325] width 12 height 5
click at [174, 272] on icon at bounding box center [171, 325] width 7 height 7
click at [172, 272] on div "Undo" at bounding box center [179, 325] width 28 height 11
click at [17, 75] on div at bounding box center [17, 75] width 6 height 6
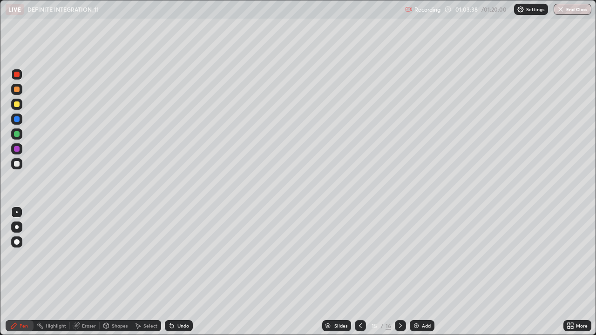
click at [17, 120] on div at bounding box center [17, 119] width 6 height 6
click at [20, 108] on div at bounding box center [16, 104] width 11 height 11
click at [90, 272] on div "Eraser" at bounding box center [89, 325] width 14 height 5
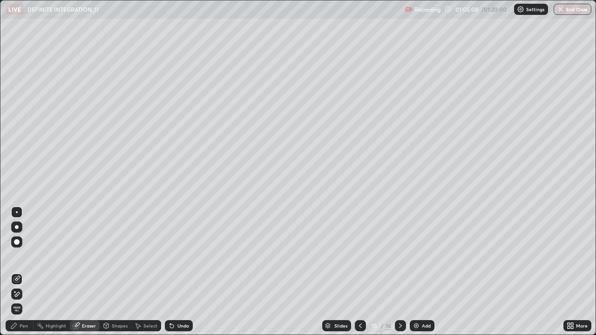
click at [25, 272] on div "Pen" at bounding box center [24, 325] width 8 height 5
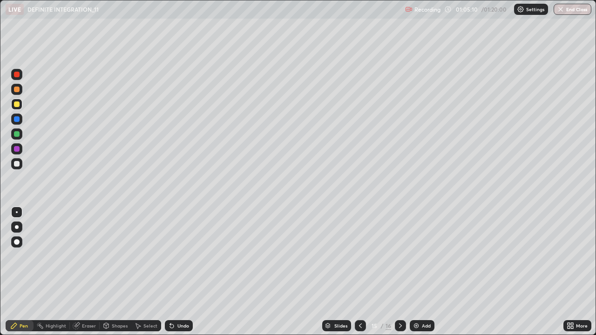
click at [153, 272] on div "Select" at bounding box center [150, 325] width 14 height 5
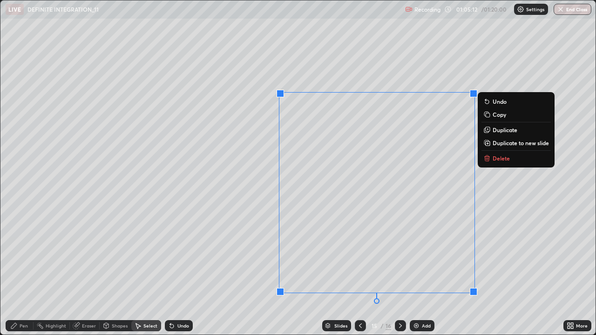
click at [508, 158] on p "Delete" at bounding box center [500, 158] width 17 height 7
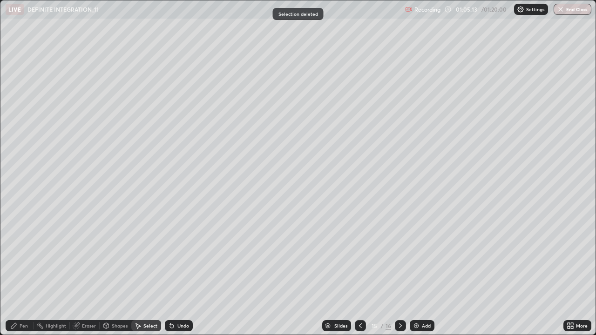
click at [18, 272] on div "Pen" at bounding box center [20, 325] width 28 height 11
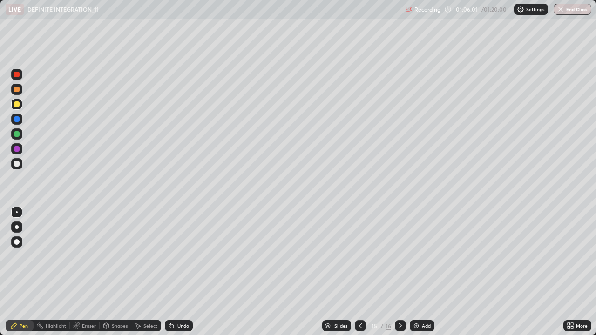
click at [18, 166] on div at bounding box center [17, 164] width 6 height 6
click at [321, 272] on div "Slides 15 / 16 Add" at bounding box center [378, 325] width 370 height 19
click at [16, 89] on div at bounding box center [17, 90] width 6 height 6
click at [531, 272] on div "Slides 15 / 16 Add" at bounding box center [378, 325] width 370 height 19
click at [18, 93] on div at bounding box center [16, 89] width 11 height 11
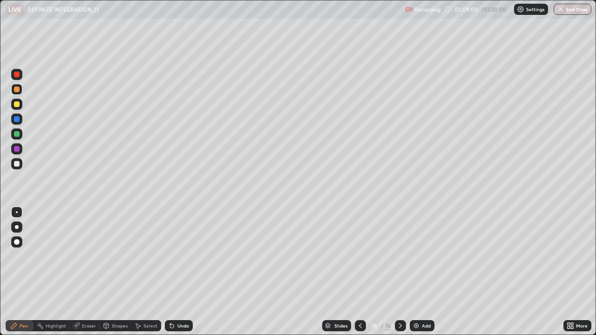
click at [17, 105] on div at bounding box center [17, 104] width 6 height 6
click at [416, 272] on img at bounding box center [415, 325] width 7 height 7
click at [16, 134] on div at bounding box center [17, 134] width 6 height 6
click at [14, 91] on div at bounding box center [17, 90] width 6 height 6
click at [16, 136] on div at bounding box center [17, 134] width 6 height 6
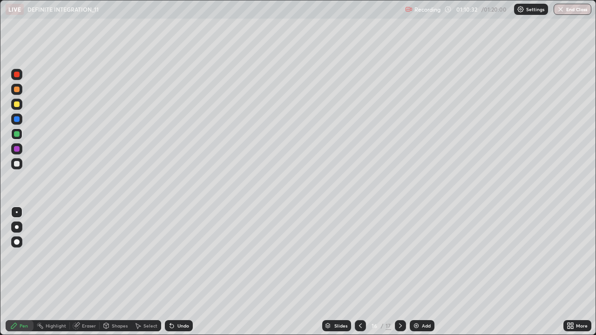
click at [17, 106] on div at bounding box center [17, 104] width 6 height 6
click at [142, 272] on div "Select" at bounding box center [146, 325] width 30 height 11
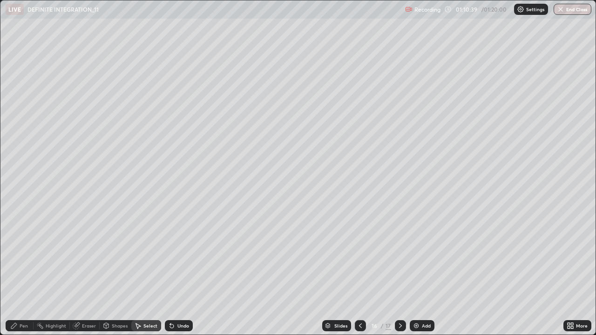
click at [175, 272] on div "Undo" at bounding box center [179, 325] width 28 height 11
click at [172, 272] on div "Undo" at bounding box center [179, 325] width 28 height 11
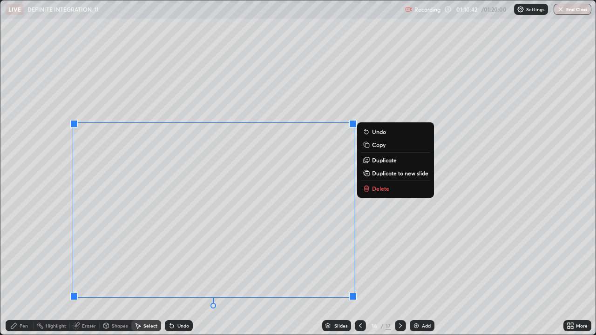
click at [22, 272] on div "Pen" at bounding box center [20, 325] width 28 height 11
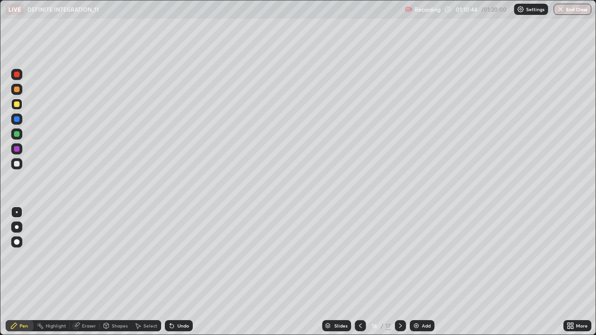
click at [299, 272] on div "Slides 16 / 17 Add" at bounding box center [378, 325] width 370 height 19
click at [16, 134] on div at bounding box center [17, 134] width 6 height 6
click at [18, 106] on div at bounding box center [17, 104] width 6 height 6
click at [17, 90] on div at bounding box center [17, 90] width 6 height 6
click at [177, 272] on div "Undo" at bounding box center [183, 325] width 12 height 5
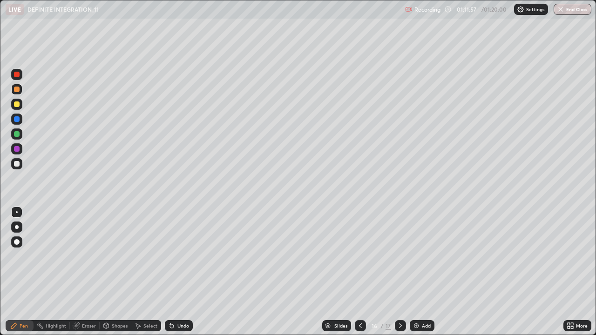
click at [177, 272] on div "Undo" at bounding box center [183, 325] width 12 height 5
click at [175, 272] on div "Undo" at bounding box center [179, 325] width 28 height 11
click at [170, 272] on icon at bounding box center [172, 326] width 4 height 4
click at [172, 272] on icon at bounding box center [172, 326] width 4 height 4
click at [170, 272] on icon at bounding box center [172, 326] width 4 height 4
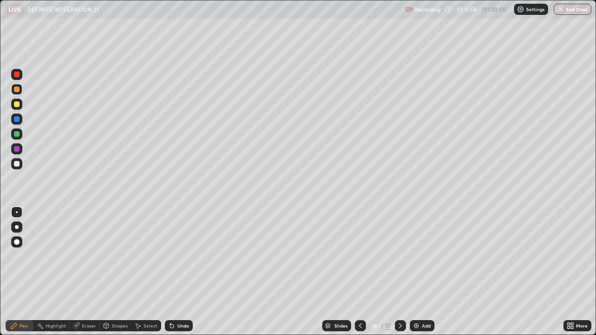
click at [170, 272] on icon at bounding box center [172, 326] width 4 height 4
click at [173, 272] on icon at bounding box center [171, 325] width 7 height 7
click at [174, 272] on icon at bounding box center [171, 325] width 7 height 7
click at [178, 272] on div "Undo" at bounding box center [183, 325] width 12 height 5
click at [15, 137] on div at bounding box center [16, 133] width 11 height 11
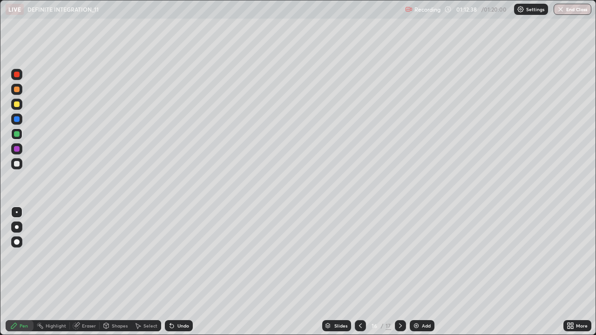
click at [16, 93] on div at bounding box center [16, 89] width 11 height 11
click at [144, 272] on div "Select" at bounding box center [146, 325] width 30 height 11
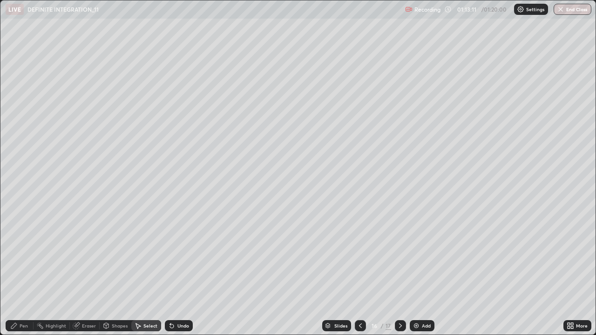
click at [27, 272] on div "Pen" at bounding box center [24, 325] width 8 height 5
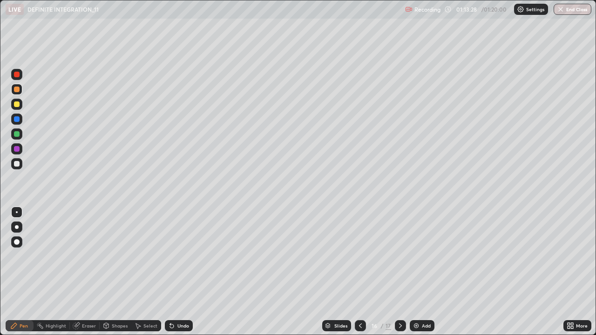
click at [17, 105] on div at bounding box center [17, 104] width 6 height 6
click at [16, 121] on div at bounding box center [17, 119] width 6 height 6
click at [91, 272] on div "Eraser" at bounding box center [89, 325] width 14 height 5
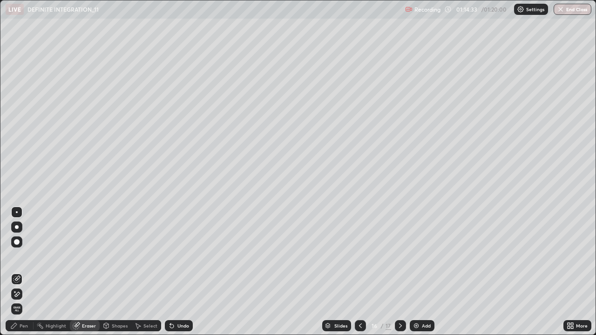
click at [25, 272] on div "Pen" at bounding box center [24, 325] width 8 height 5
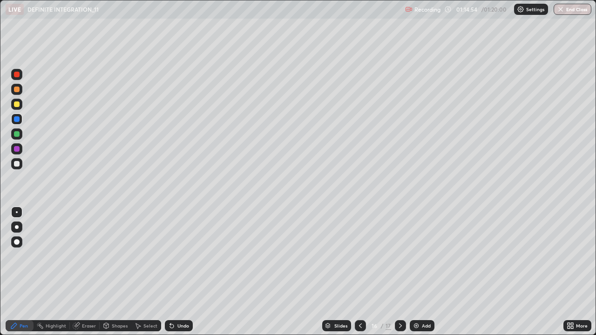
click at [147, 272] on div "Select" at bounding box center [146, 325] width 30 height 11
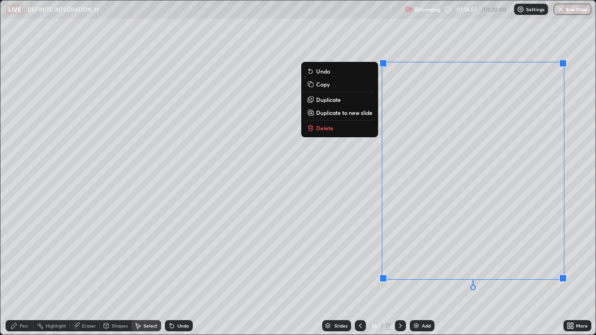
click at [354, 131] on button "Delete" at bounding box center [339, 127] width 69 height 11
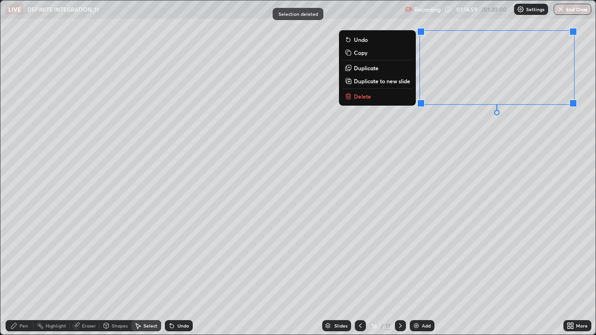
click at [369, 99] on button "Delete" at bounding box center [377, 96] width 69 height 11
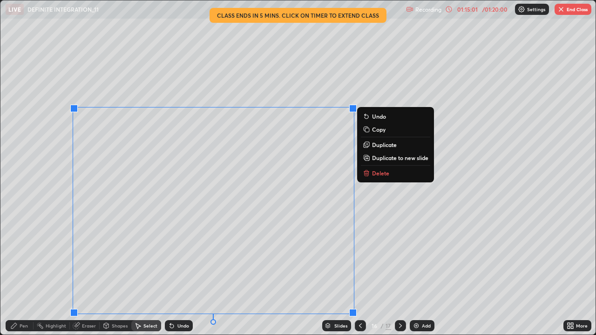
click at [372, 174] on p "Delete" at bounding box center [380, 172] width 17 height 7
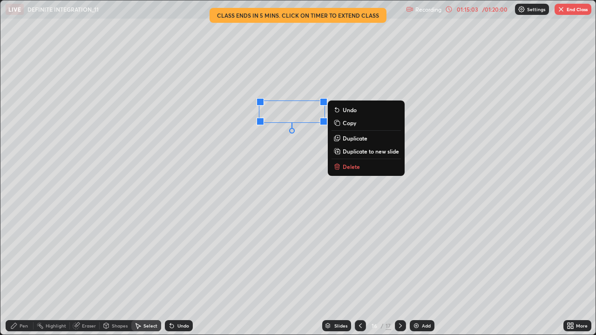
click at [353, 168] on p "Delete" at bounding box center [351, 166] width 17 height 7
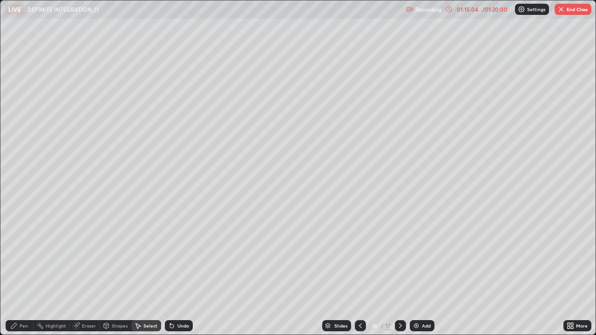
click at [26, 272] on div "Pen" at bounding box center [24, 325] width 8 height 5
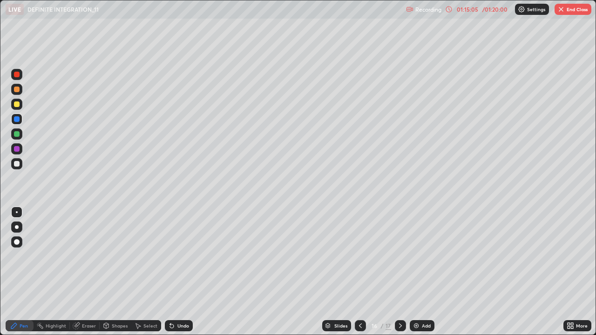
click at [20, 167] on div at bounding box center [16, 163] width 11 height 11
click at [17, 150] on div at bounding box center [17, 149] width 6 height 6
click at [18, 115] on div at bounding box center [16, 119] width 11 height 11
click at [16, 104] on div at bounding box center [17, 104] width 6 height 6
click at [396, 272] on icon at bounding box center [399, 325] width 7 height 7
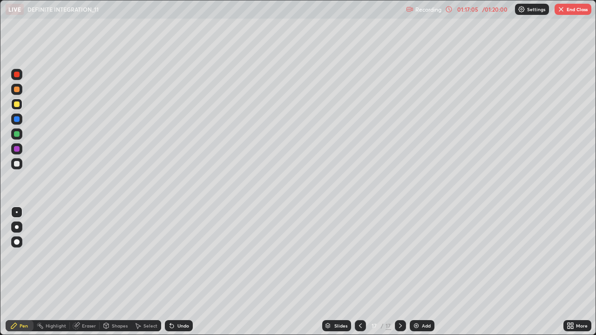
click at [173, 272] on div "Undo" at bounding box center [179, 325] width 28 height 11
click at [170, 272] on icon at bounding box center [172, 326] width 4 height 4
click at [16, 79] on div at bounding box center [16, 74] width 11 height 11
click at [17, 164] on div at bounding box center [17, 164] width 6 height 6
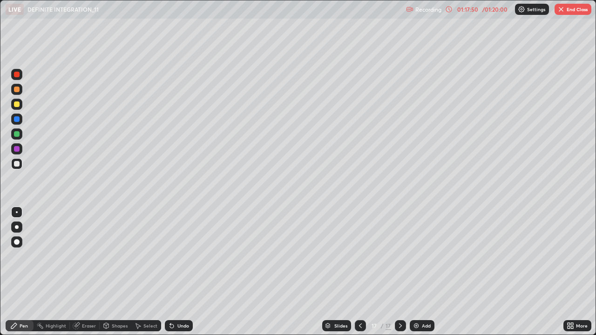
click at [17, 168] on div at bounding box center [16, 163] width 11 height 11
click at [17, 117] on div at bounding box center [17, 119] width 6 height 6
click at [17, 109] on div at bounding box center [16, 104] width 11 height 11
click at [20, 78] on div at bounding box center [16, 74] width 11 height 11
click at [15, 137] on div at bounding box center [16, 133] width 11 height 11
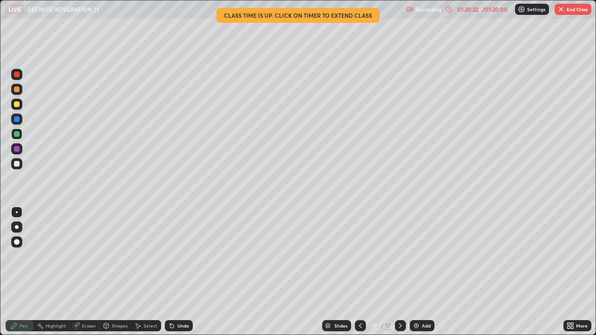
click at [17, 117] on div at bounding box center [17, 119] width 6 height 6
click at [17, 90] on div at bounding box center [17, 90] width 6 height 6
click at [177, 272] on div "Undo" at bounding box center [183, 325] width 12 height 5
click at [175, 272] on div "Undo" at bounding box center [179, 325] width 28 height 11
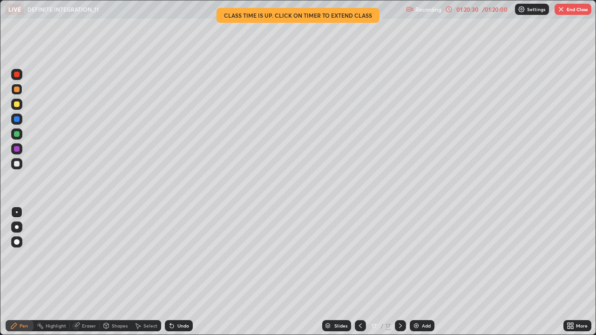
click at [175, 272] on div "Undo" at bounding box center [179, 325] width 28 height 11
click at [177, 272] on div "Undo" at bounding box center [183, 325] width 12 height 5
click at [170, 272] on icon at bounding box center [172, 326] width 4 height 4
click at [18, 75] on div at bounding box center [17, 75] width 6 height 6
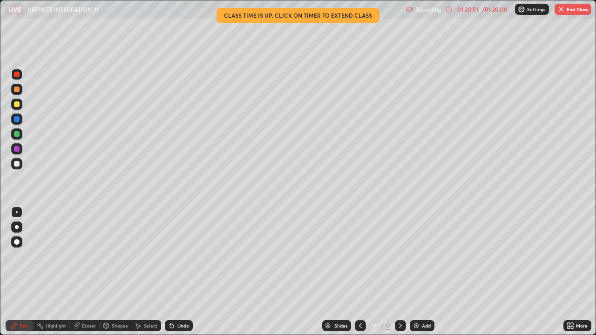
click at [17, 91] on div at bounding box center [17, 90] width 6 height 6
click at [15, 73] on div at bounding box center [17, 75] width 6 height 6
click at [16, 138] on div at bounding box center [16, 133] width 11 height 11
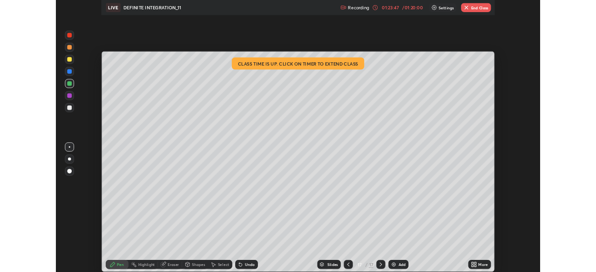
scroll to position [46264, 45941]
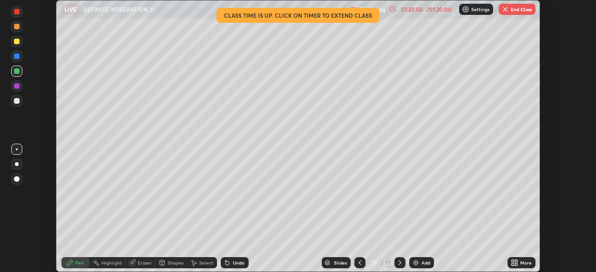
click at [359, 263] on icon at bounding box center [359, 262] width 7 height 7
click at [359, 268] on div at bounding box center [359, 262] width 11 height 11
click at [354, 265] on div at bounding box center [359, 262] width 11 height 11
click at [512, 10] on button "End Class" at bounding box center [516, 9] width 37 height 11
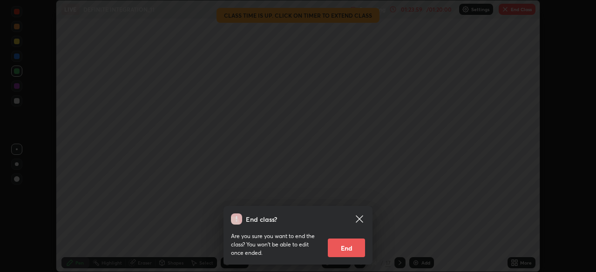
click at [346, 245] on button "End" at bounding box center [346, 248] width 37 height 19
